Goal: Task Accomplishment & Management: Complete application form

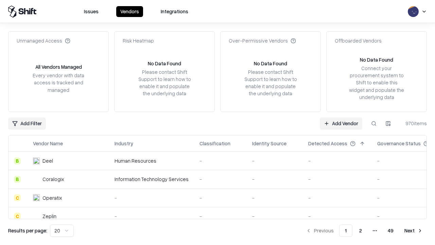
click at [341, 123] on link "Add Vendor" at bounding box center [341, 123] width 42 height 12
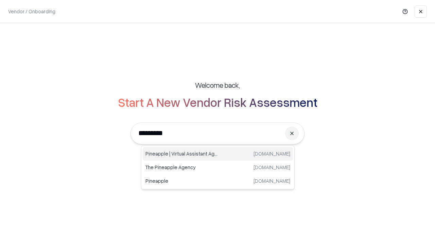
click at [218, 153] on div "Pineapple | Virtual Assistant Agency [DOMAIN_NAME]" at bounding box center [218, 154] width 150 height 14
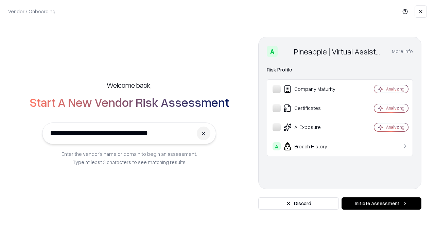
type input "**********"
click at [381, 203] on button "Initiate Assessment" at bounding box center [381, 203] width 80 height 12
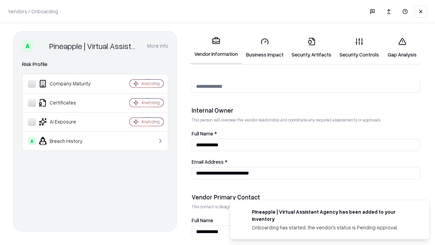
scroll to position [352, 0]
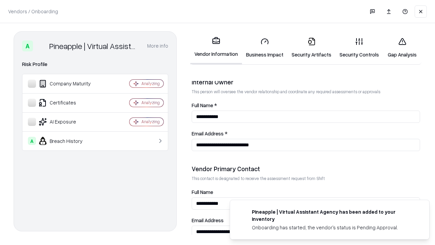
click at [265, 48] on link "Business Impact" at bounding box center [265, 48] width 46 height 32
click at [402, 48] on link "Gap Analysis" at bounding box center [402, 48] width 38 height 32
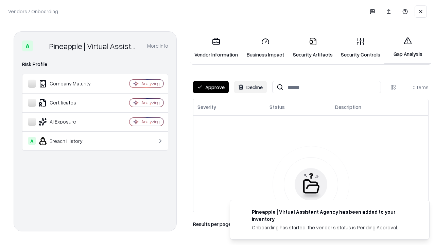
click at [211, 87] on button "Approve" at bounding box center [211, 87] width 36 height 12
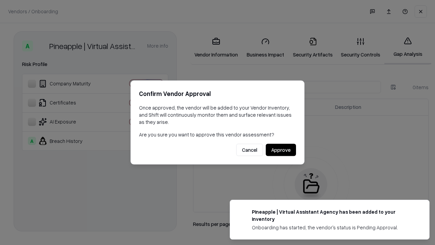
click at [281, 149] on button "Approve" at bounding box center [281, 150] width 30 height 12
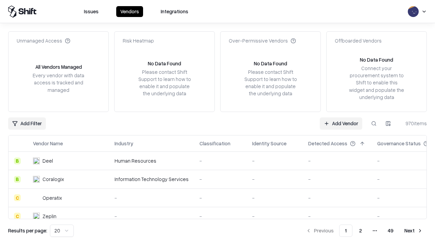
type input "**********"
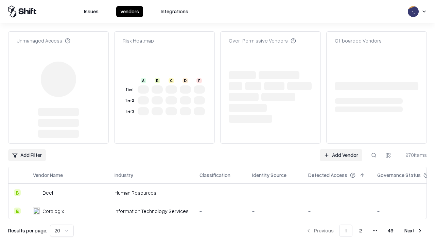
click at [341, 149] on link "Add Vendor" at bounding box center [341, 155] width 42 height 12
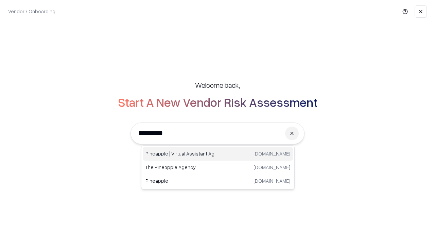
click at [218, 153] on div "Pineapple | Virtual Assistant Agency [DOMAIN_NAME]" at bounding box center [218, 154] width 150 height 14
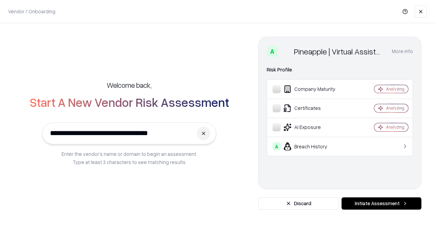
type input "**********"
click at [381, 203] on button "Initiate Assessment" at bounding box center [381, 203] width 80 height 12
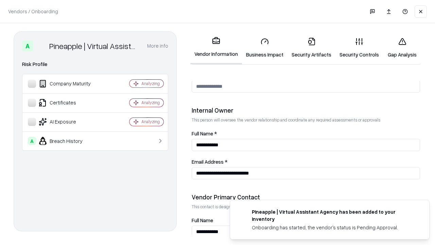
scroll to position [352, 0]
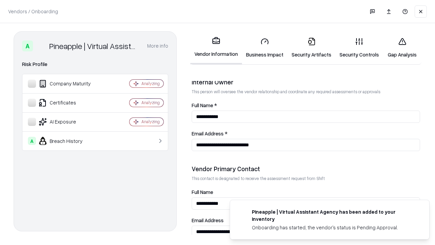
click at [402, 48] on link "Gap Analysis" at bounding box center [402, 48] width 38 height 32
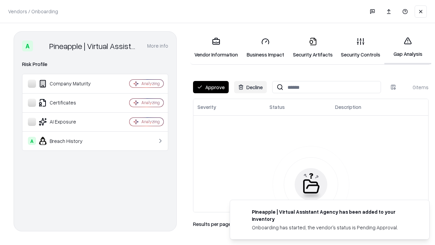
click at [211, 87] on button "Approve" at bounding box center [211, 87] width 36 height 12
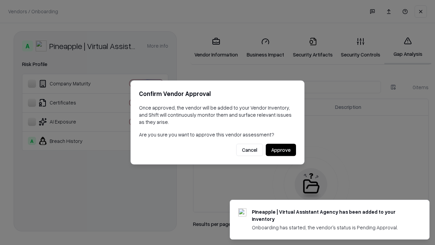
click at [281, 149] on button "Approve" at bounding box center [281, 150] width 30 height 12
